Goal: Information Seeking & Learning: Learn about a topic

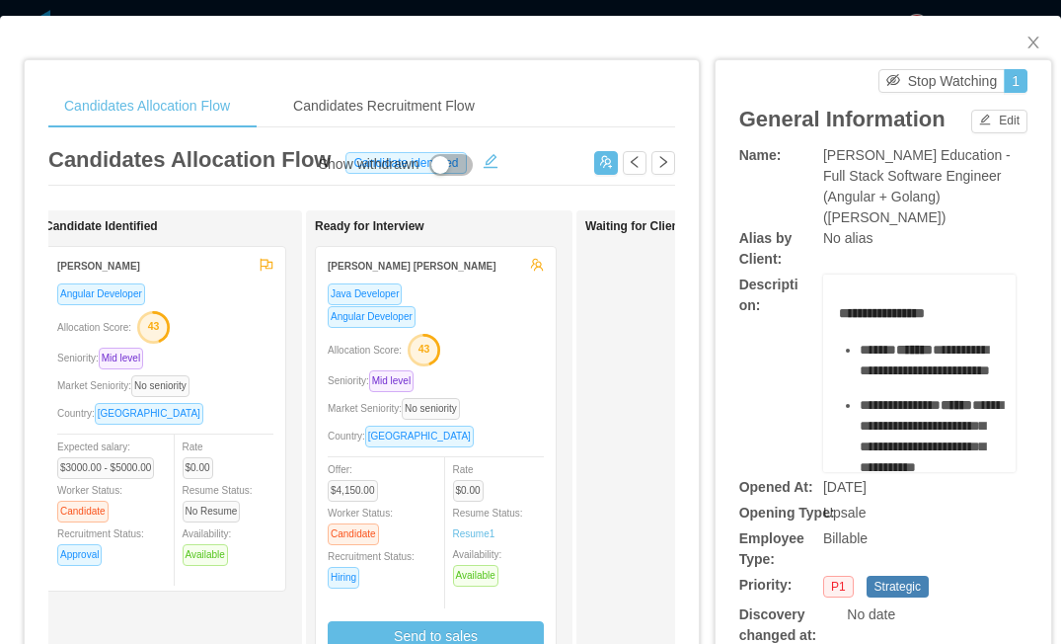
scroll to position [0, 303]
click at [462, 284] on div "Java Developer" at bounding box center [434, 293] width 216 height 23
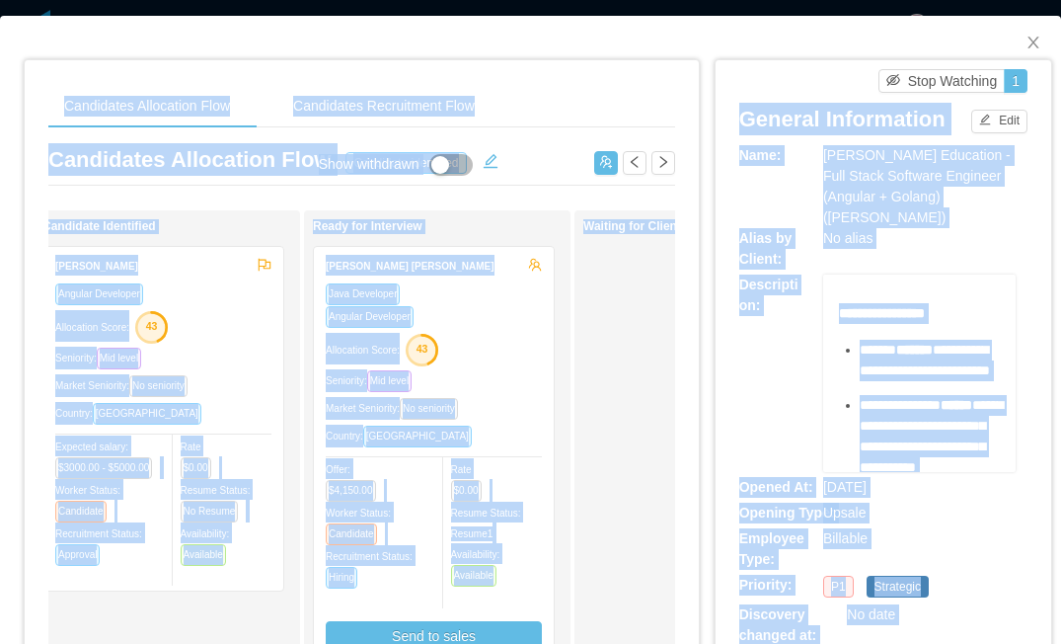
click at [462, 290] on div "Java Developer" at bounding box center [434, 293] width 216 height 23
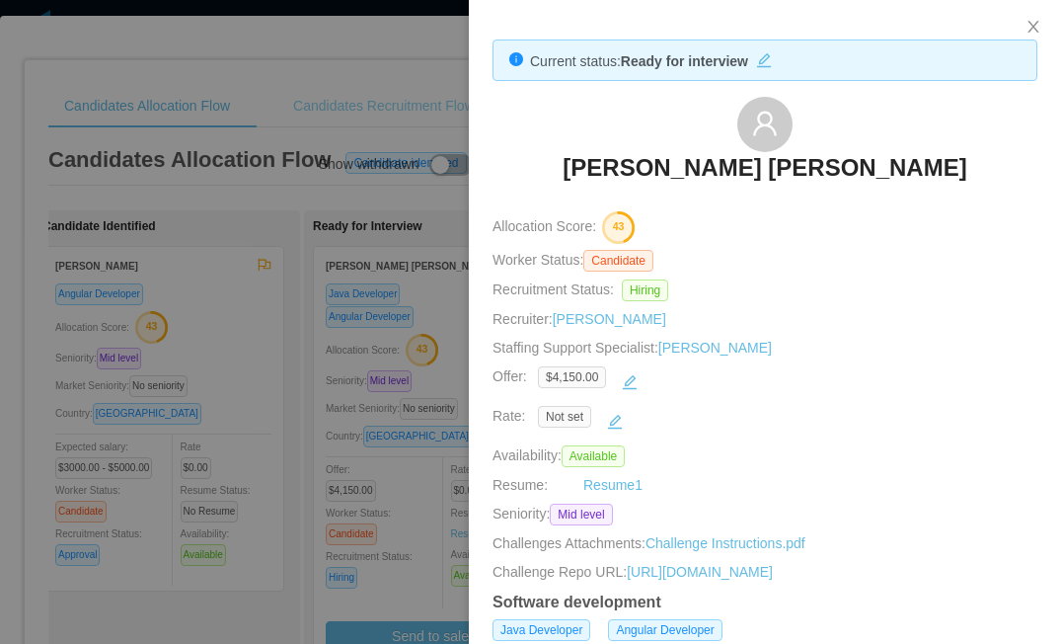
click at [399, 86] on div at bounding box center [530, 322] width 1061 height 644
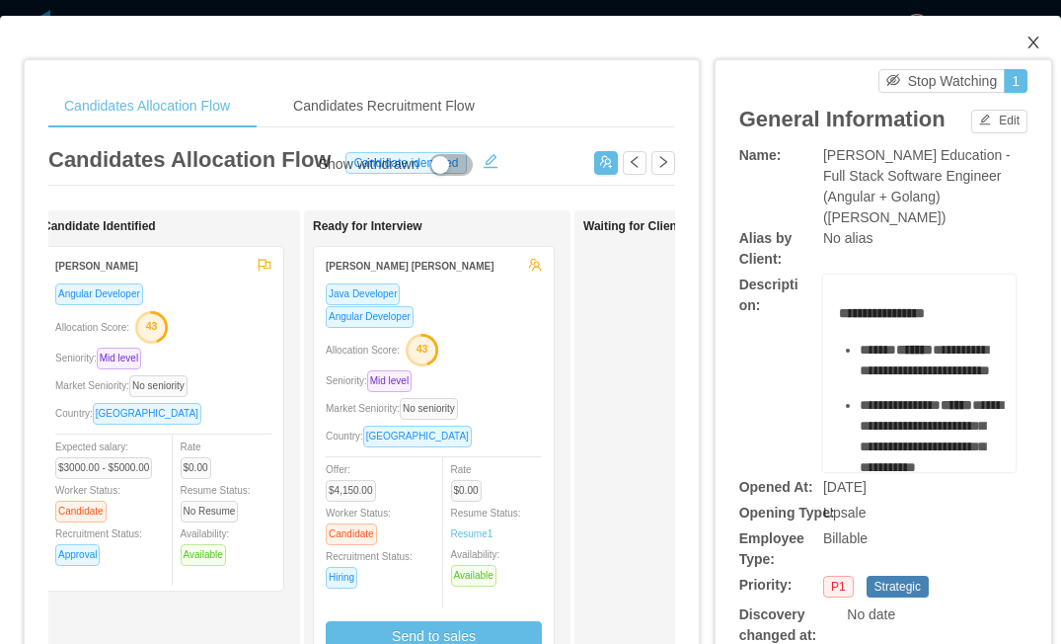
click at [1038, 42] on icon "icon: close" at bounding box center [1034, 43] width 16 height 16
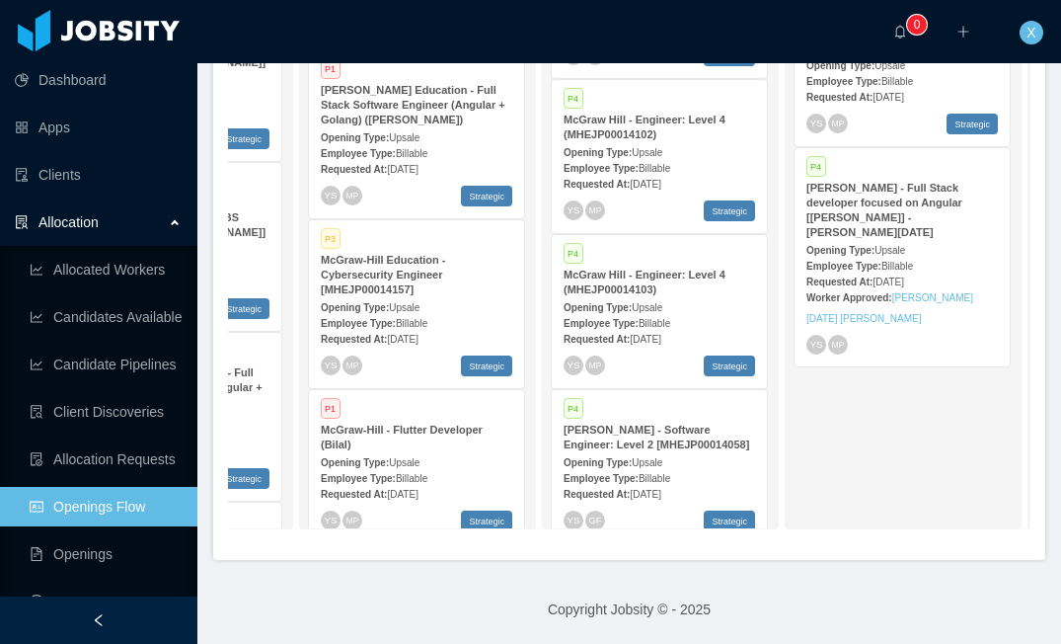
scroll to position [577, 0]
click at [694, 472] on div "Opening Type: Upsale" at bounding box center [660, 462] width 192 height 21
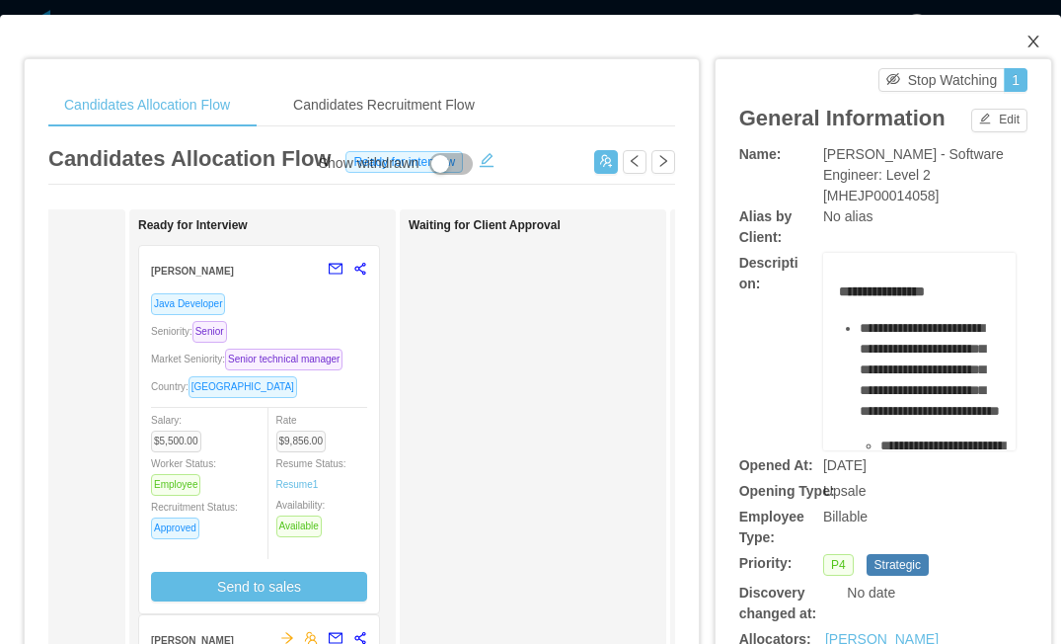
click at [1040, 39] on icon "icon: close" at bounding box center [1034, 42] width 16 height 16
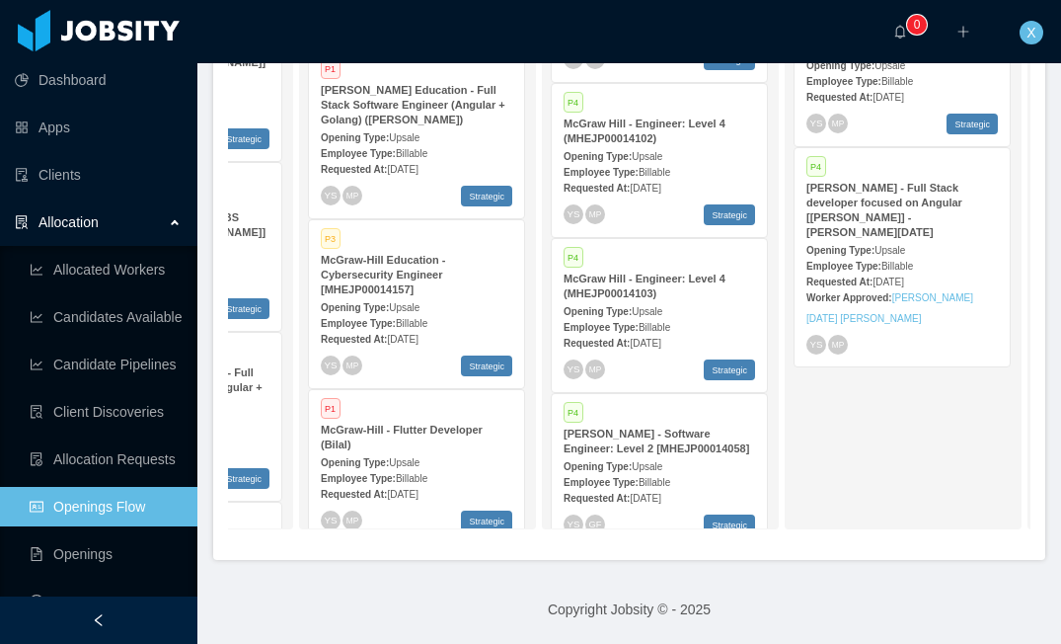
scroll to position [467, 0]
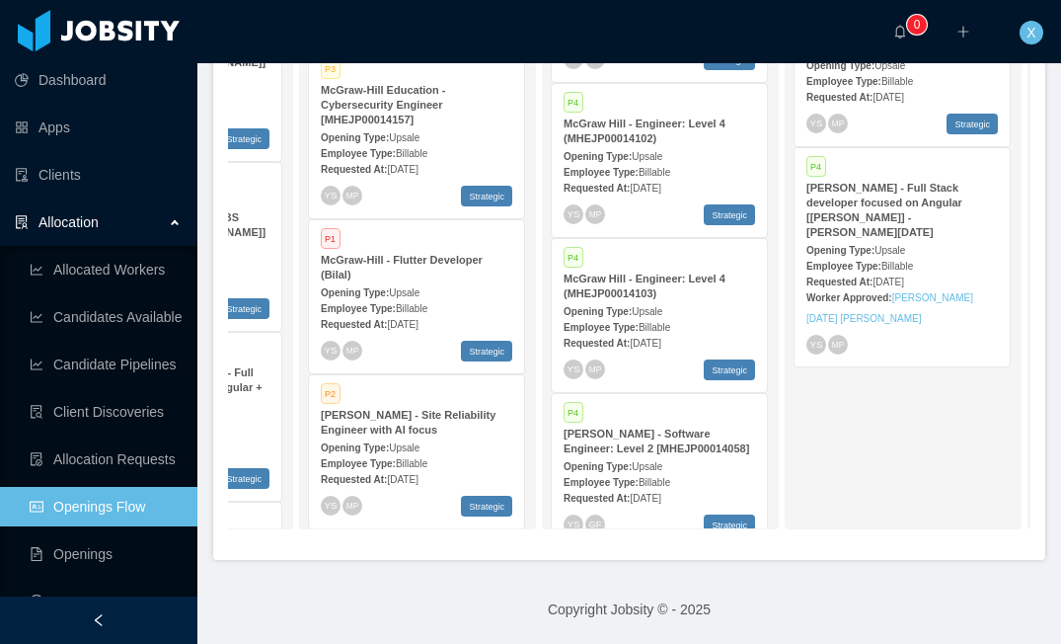
click at [475, 452] on div "Employee Type: Billable" at bounding box center [417, 462] width 192 height 21
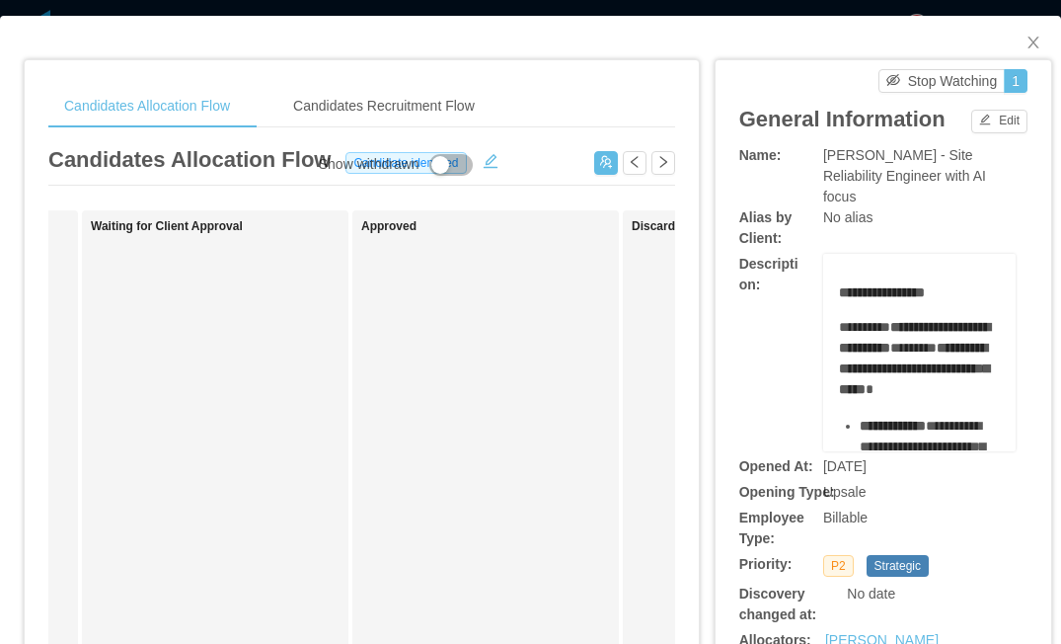
scroll to position [0, 801]
click at [1043, 42] on span "Close" at bounding box center [1033, 43] width 55 height 55
